Goal: Task Accomplishment & Management: Use online tool/utility

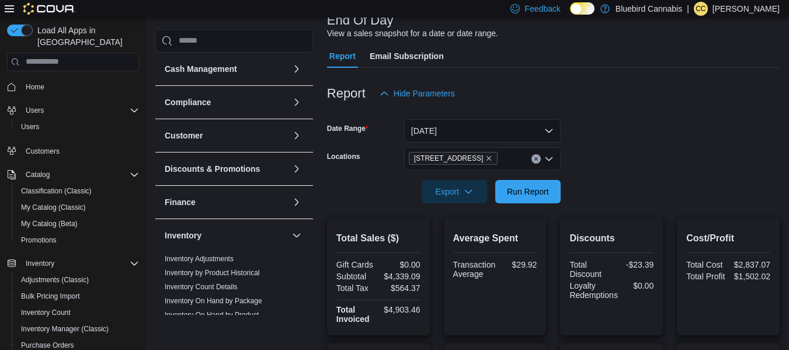
scroll to position [184, 0]
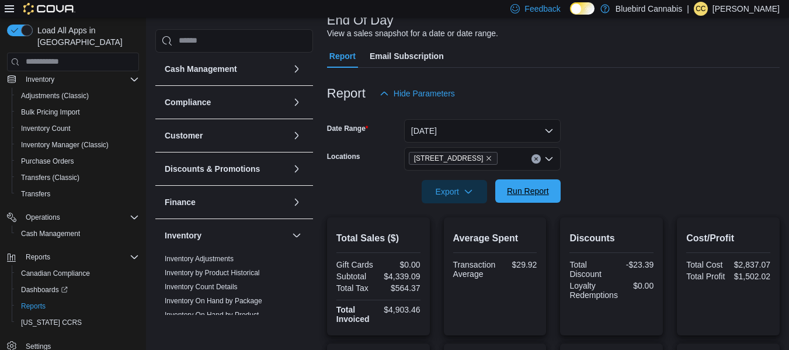
click at [515, 194] on span "Run Report" at bounding box center [528, 191] width 42 height 12
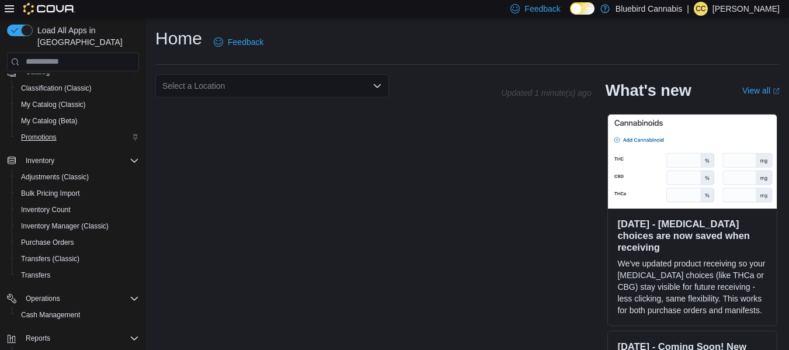
scroll to position [184, 0]
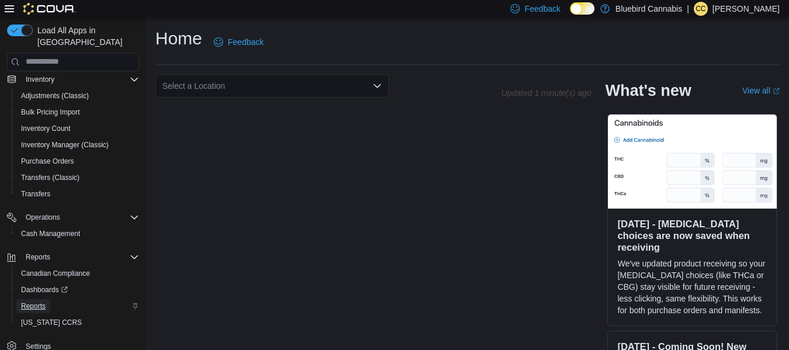
click at [27, 307] on span "Reports" at bounding box center [33, 305] width 25 height 9
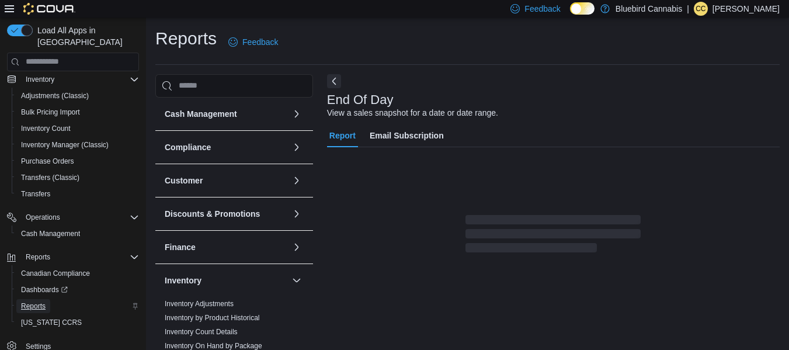
scroll to position [19, 0]
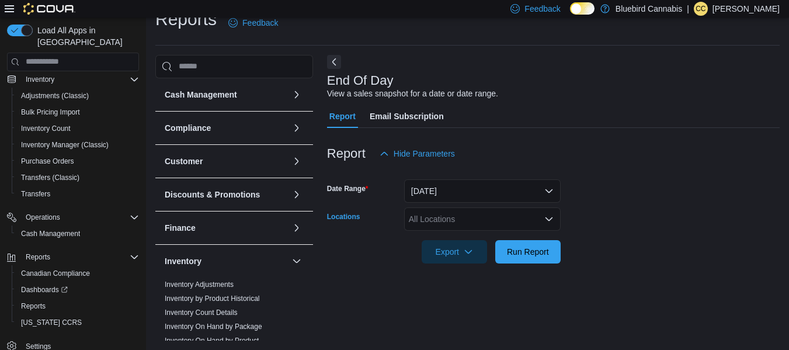
click at [551, 217] on icon "Open list of options" at bounding box center [548, 219] width 7 height 4
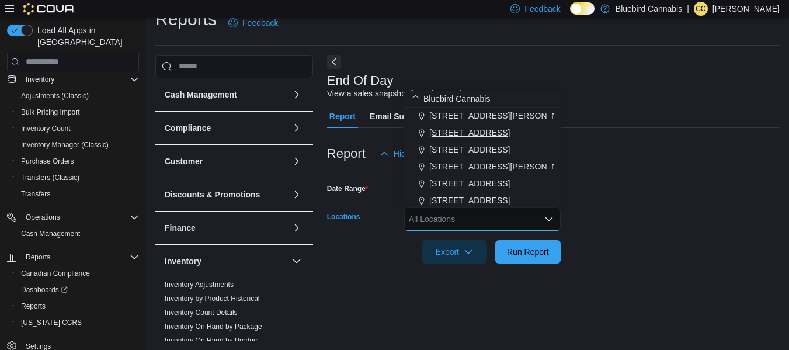
click at [503, 136] on span "[STREET_ADDRESS]" at bounding box center [469, 133] width 81 height 12
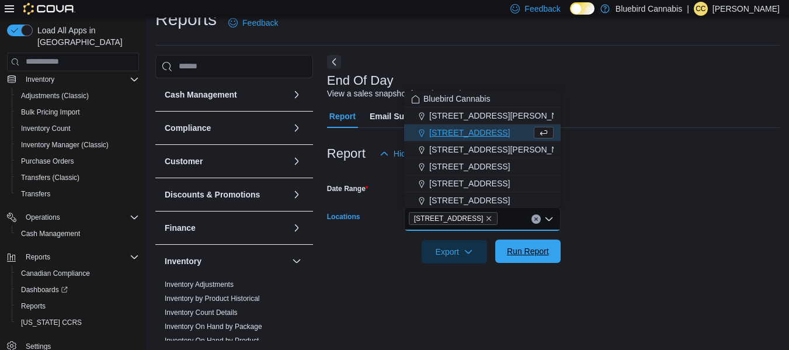
click at [526, 260] on span "Run Report" at bounding box center [527, 250] width 51 height 23
